Goal: Transaction & Acquisition: Purchase product/service

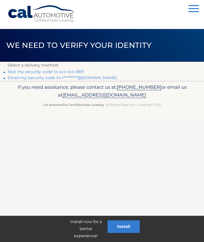
click at [69, 71] on link "Text my security code to xxx-xxx-1891" at bounding box center [46, 71] width 77 height 5
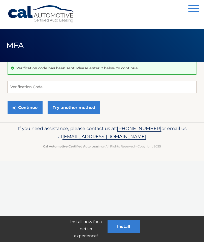
click at [97, 91] on input "Verification Code" at bounding box center [102, 87] width 189 height 13
type input "767210"
click at [25, 107] on button "Continue" at bounding box center [25, 107] width 35 height 13
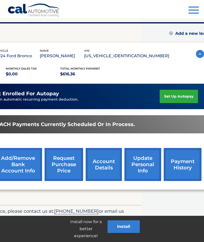
scroll to position [62, 68]
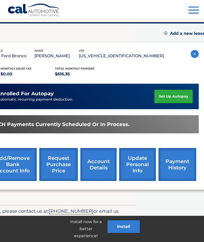
click at [172, 165] on link "payment history" at bounding box center [178, 164] width 38 height 33
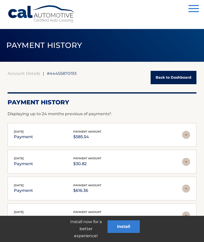
click at [180, 80] on link "Back to Dashboard" at bounding box center [174, 77] width 46 height 13
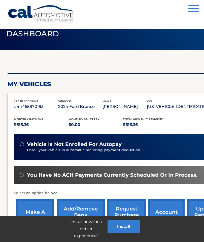
scroll to position [18, 0]
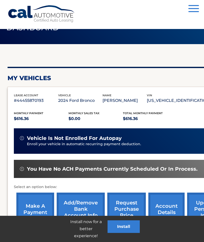
click at [37, 211] on link "make a payment" at bounding box center [35, 209] width 38 height 33
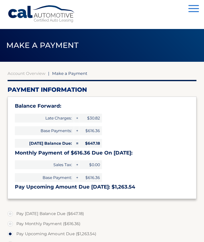
type input "1263.54"
select select "ZTYwYjRkOGItMWMwYy00MmRiLWE2ZmUtYTVlMmNmYzM0NmI1"
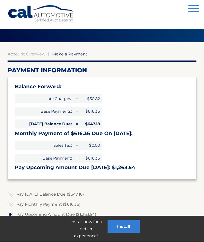
scroll to position [20, 0]
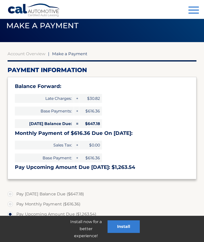
click at [13, 193] on label "Pay Today's Balance Due ($647.18)" at bounding box center [102, 194] width 189 height 10
click at [13, 193] on input "Pay Today's Balance Due ($647.18)" at bounding box center [12, 193] width 5 height 8
radio input "true"
type input "647.18"
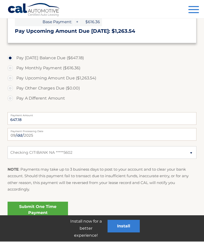
scroll to position [176, 0]
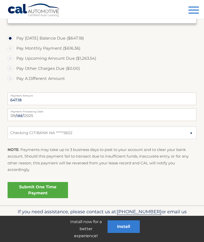
click at [54, 192] on link "Submit One Time Payment" at bounding box center [38, 190] width 61 height 16
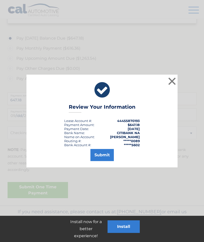
click at [103, 157] on button "Submit" at bounding box center [102, 155] width 23 height 12
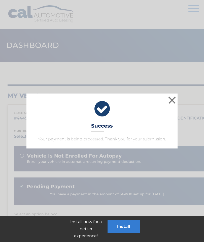
click at [174, 99] on button "×" at bounding box center [172, 100] width 10 height 10
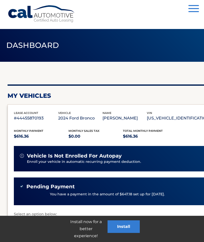
click at [141, 158] on div "vehicle is not enrolled for autopay" at bounding box center [121, 156] width 203 height 6
click at [111, 164] on div "vehicle is not enrolled for autopay Enroll your vehicle in automatic recurring …" at bounding box center [140, 158] width 253 height 25
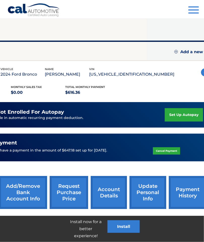
scroll to position [44, 56]
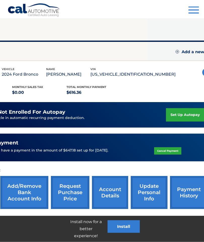
click at [180, 113] on link "set up autopay" at bounding box center [185, 114] width 38 height 13
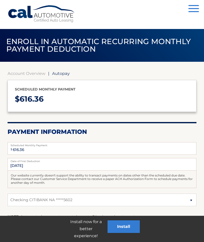
select select "ZTYwYjRkOGItMWMwYy00MmRiLWE2ZmUtYTVlMmNmYzM0NmI1"
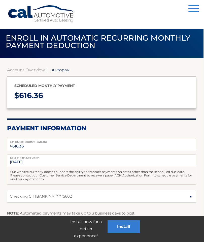
scroll to position [16, 1]
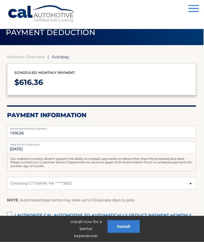
click at [14, 213] on label "I authorize cal automotive to automatically deduct payment monthly This checkbo…" at bounding box center [101, 216] width 189 height 10
click at [0, 0] on input "I authorize cal automotive to automatically deduct payment monthly This checkbo…" at bounding box center [0, 0] width 0 height 0
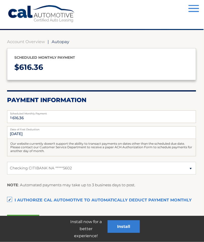
scroll to position [40, 1]
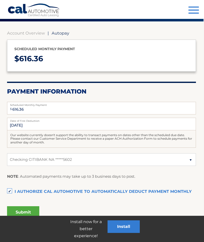
click at [30, 210] on button "Submit" at bounding box center [23, 212] width 32 height 12
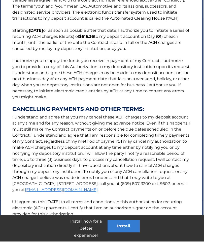
scroll to position [65, 1]
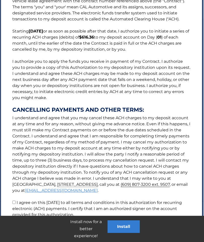
click at [16, 203] on input "I agree on this 09/21/2025 to all terms and conditions in this authorization fo…" at bounding box center [13, 202] width 3 height 3
checkbox input "true"
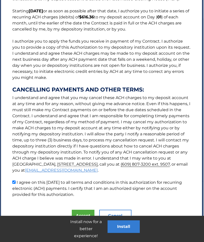
click at [84, 214] on button "Accept" at bounding box center [83, 216] width 23 height 12
